Goal: Information Seeking & Learning: Learn about a topic

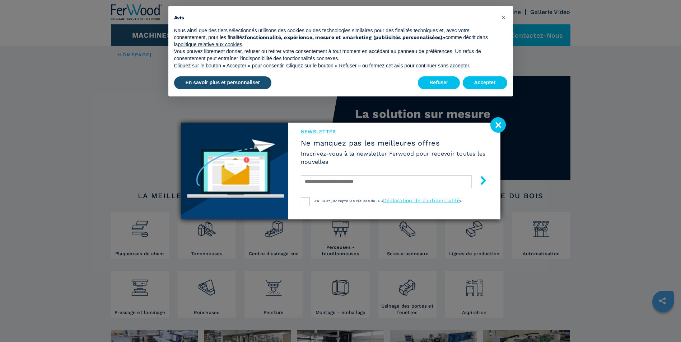
drag, startPoint x: 549, startPoint y: 57, endPoint x: 500, endPoint y: 126, distance: 83.9
click at [500, 126] on image at bounding box center [497, 124] width 15 height 15
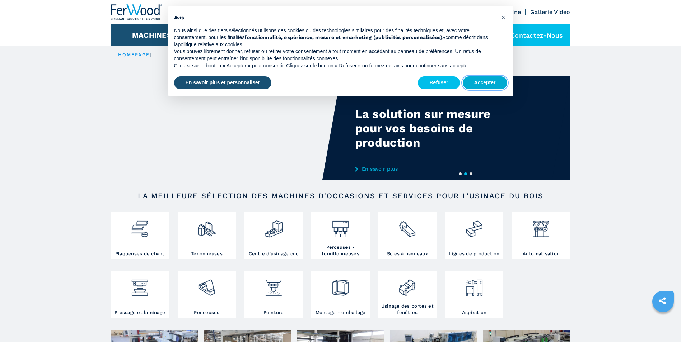
click at [479, 81] on button "Accepter" at bounding box center [485, 82] width 45 height 13
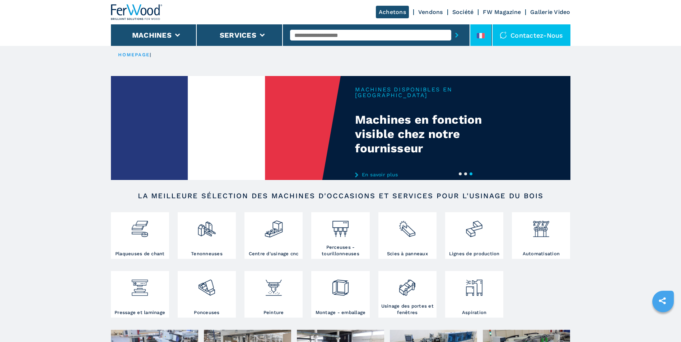
drag, startPoint x: 479, startPoint y: 32, endPoint x: 476, endPoint y: 34, distance: 4.2
click at [477, 34] on li at bounding box center [481, 35] width 22 height 22
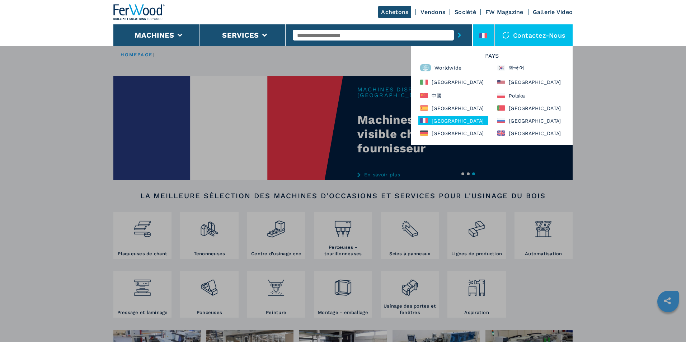
click at [475, 34] on li at bounding box center [484, 35] width 22 height 22
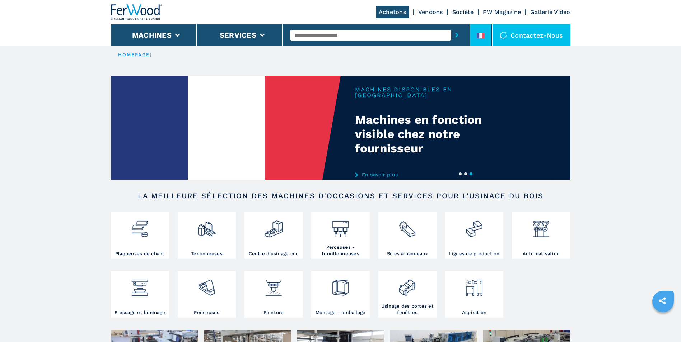
drag, startPoint x: 479, startPoint y: 30, endPoint x: 477, endPoint y: 34, distance: 4.7
click at [478, 32] on li at bounding box center [481, 35] width 22 height 22
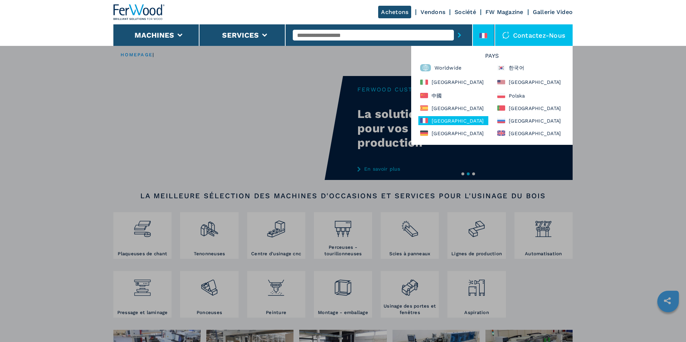
click at [485, 29] on li at bounding box center [484, 35] width 22 height 22
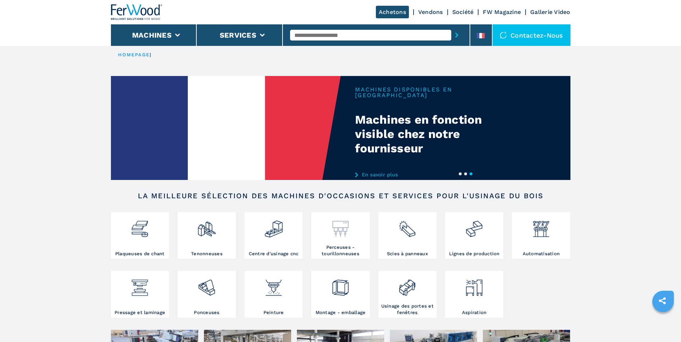
click at [342, 232] on img at bounding box center [340, 226] width 19 height 24
click at [337, 235] on img at bounding box center [340, 226] width 19 height 24
click at [337, 234] on img at bounding box center [340, 226] width 19 height 24
click at [343, 248] on h3 "Perceuses - tourillonneuses" at bounding box center [340, 250] width 55 height 13
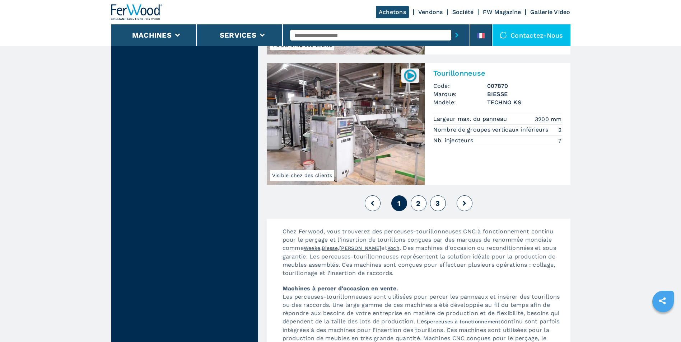
scroll to position [1637, 0]
click at [458, 33] on icon "submit-button" at bounding box center [456, 35] width 3 height 5
click at [457, 36] on icon "submit-button" at bounding box center [456, 35] width 3 height 5
drag, startPoint x: 457, startPoint y: 36, endPoint x: 430, endPoint y: 40, distance: 27.2
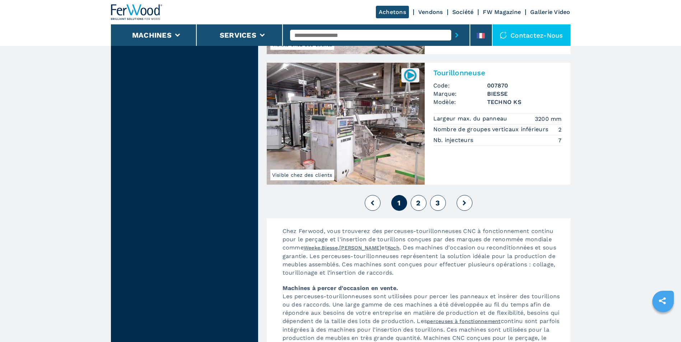
click at [430, 40] on div at bounding box center [376, 35] width 172 height 17
click at [429, 36] on input "text" at bounding box center [370, 35] width 161 height 11
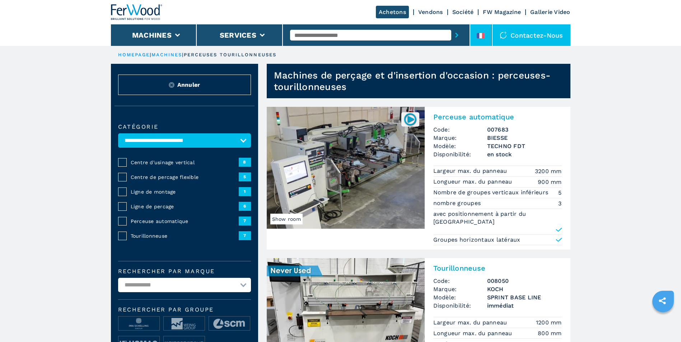
click at [479, 36] on icon at bounding box center [478, 35] width 3 height 5
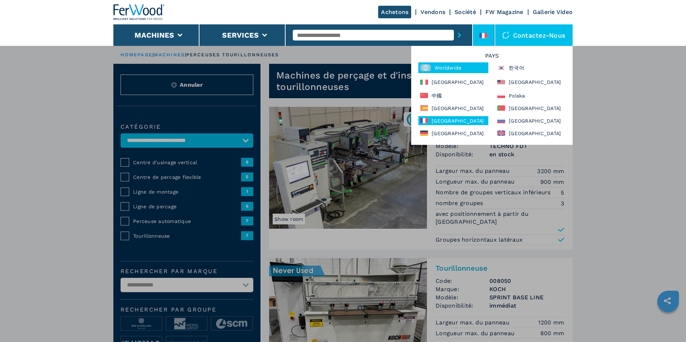
click at [438, 67] on div "Worldwide" at bounding box center [454, 67] width 70 height 11
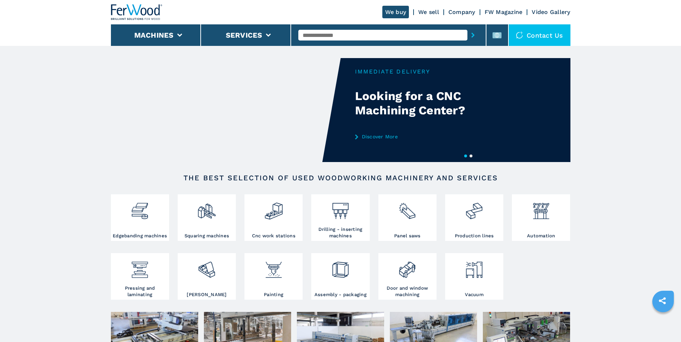
click at [363, 36] on input "text" at bounding box center [382, 35] width 169 height 11
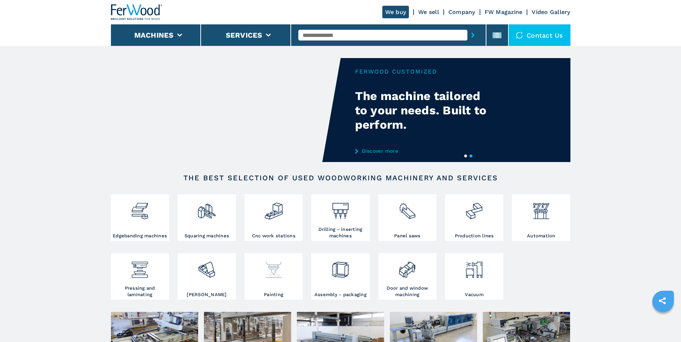
click at [275, 274] on img at bounding box center [273, 267] width 19 height 24
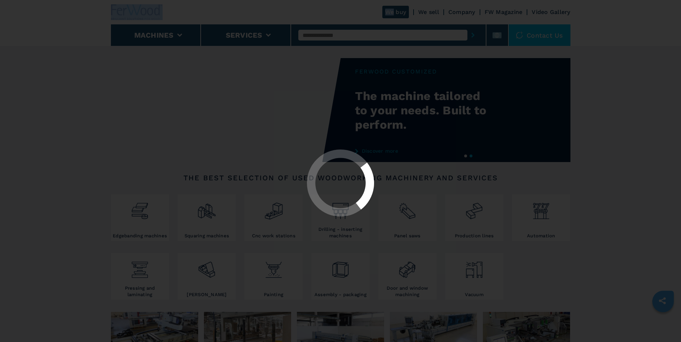
click at [275, 273] on div at bounding box center [340, 171] width 681 height 342
select select "********"
